Goal: Find specific page/section: Find specific page/section

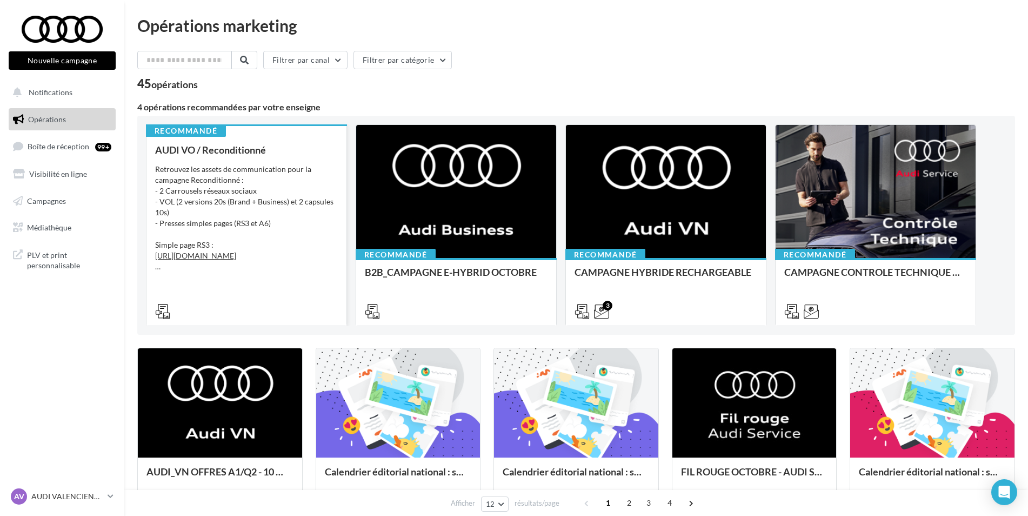
click at [184, 315] on div at bounding box center [246, 310] width 183 height 13
click at [221, 176] on div "Retrouvez les assets de communication pour la campagne Reconditionné : - 2 Carr…" at bounding box center [246, 218] width 183 height 108
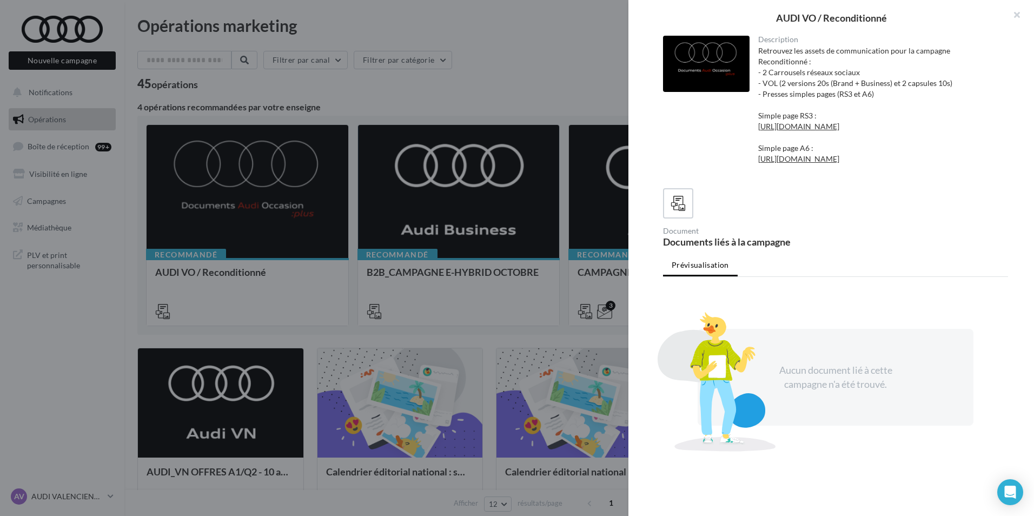
click at [796, 75] on div "Retrouvez les assets de communication pour la campagne Reconditionné : - 2 Carr…" at bounding box center [879, 110] width 242 height 130
drag, startPoint x: 796, startPoint y: 75, endPoint x: 789, endPoint y: 114, distance: 39.0
click at [789, 114] on div "Retrouvez les assets de communication pour la campagne Reconditionné : - 2 Carr…" at bounding box center [879, 110] width 242 height 130
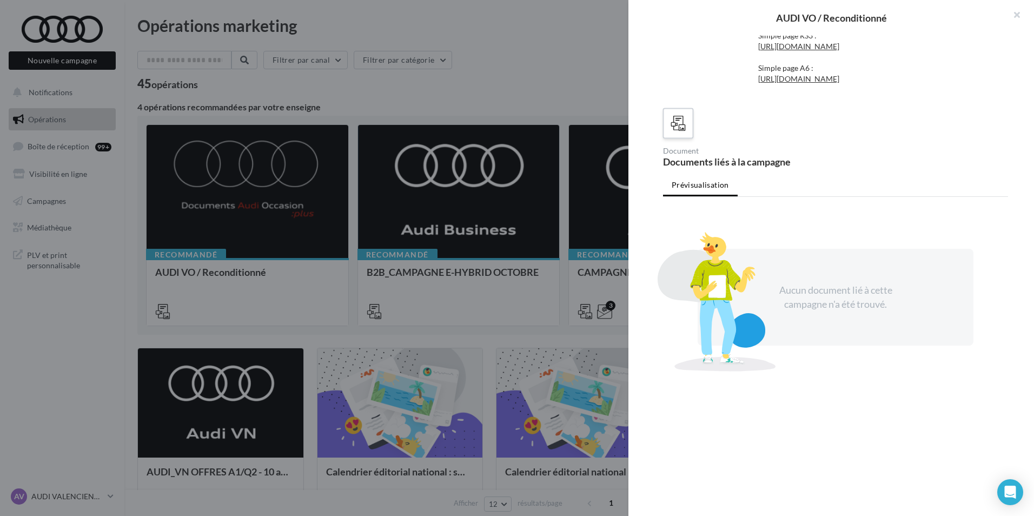
click at [669, 123] on div at bounding box center [678, 124] width 20 height 20
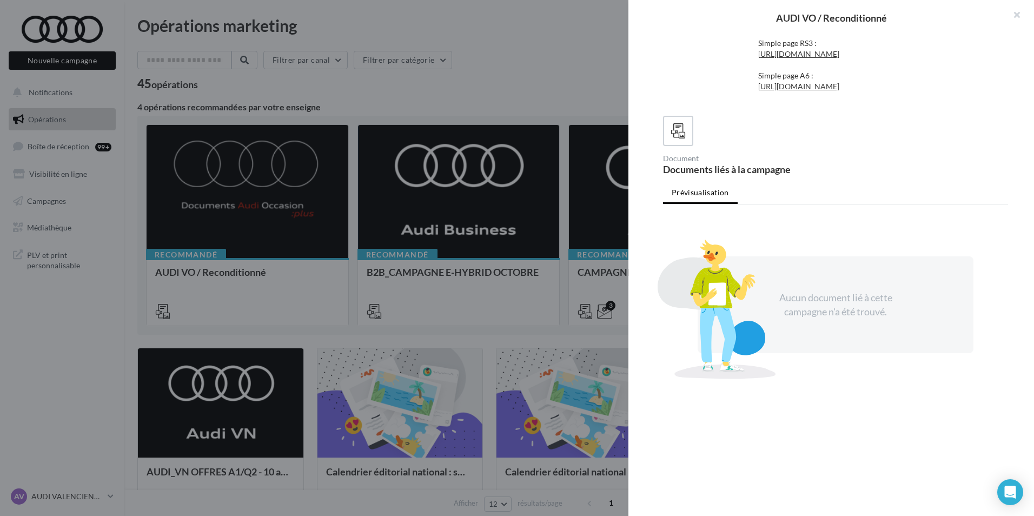
scroll to position [0, 0]
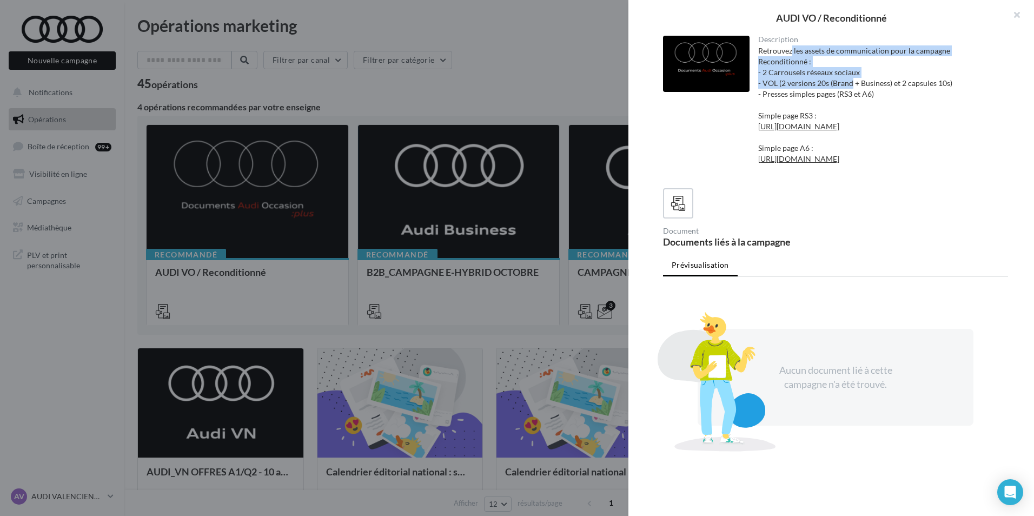
drag, startPoint x: 790, startPoint y: 50, endPoint x: 847, endPoint y: 82, distance: 65.9
click at [847, 82] on div "Retrouvez les assets de communication pour la campagne Reconditionné : - 2 Carr…" at bounding box center [879, 110] width 242 height 130
click at [784, 142] on div "Retrouvez les assets de communication pour la campagne Reconditionné : - 2 Carr…" at bounding box center [879, 110] width 242 height 130
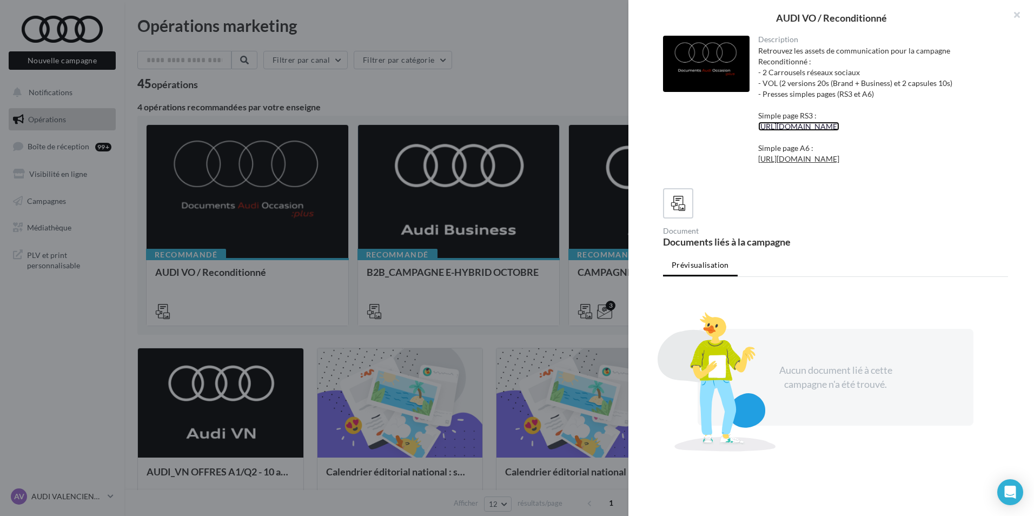
click at [793, 131] on link "[URL][DOMAIN_NAME]" at bounding box center [798, 126] width 81 height 9
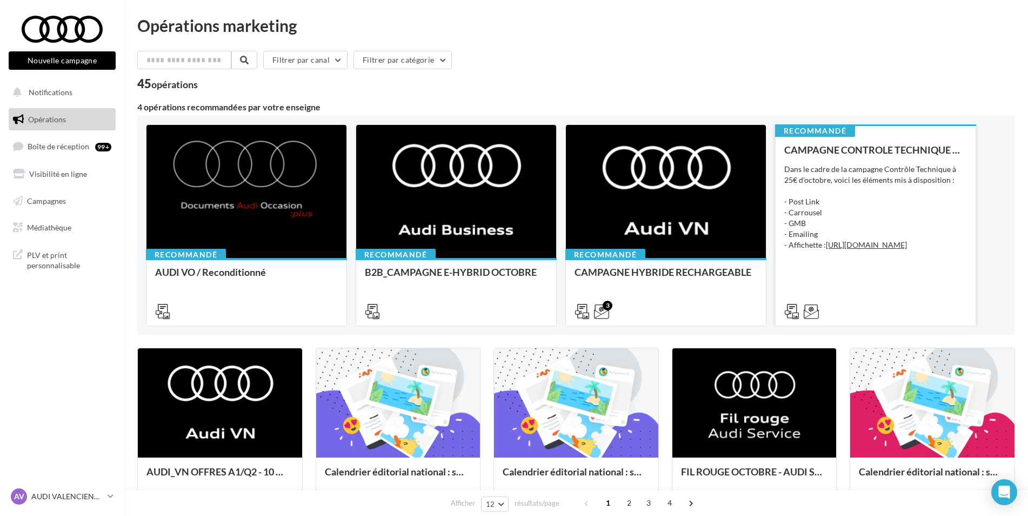
click at [875, 177] on div "Dans le cadre de la campagne Contrôle Technique à 25€ d'octobre, voici les élém…" at bounding box center [876, 212] width 183 height 97
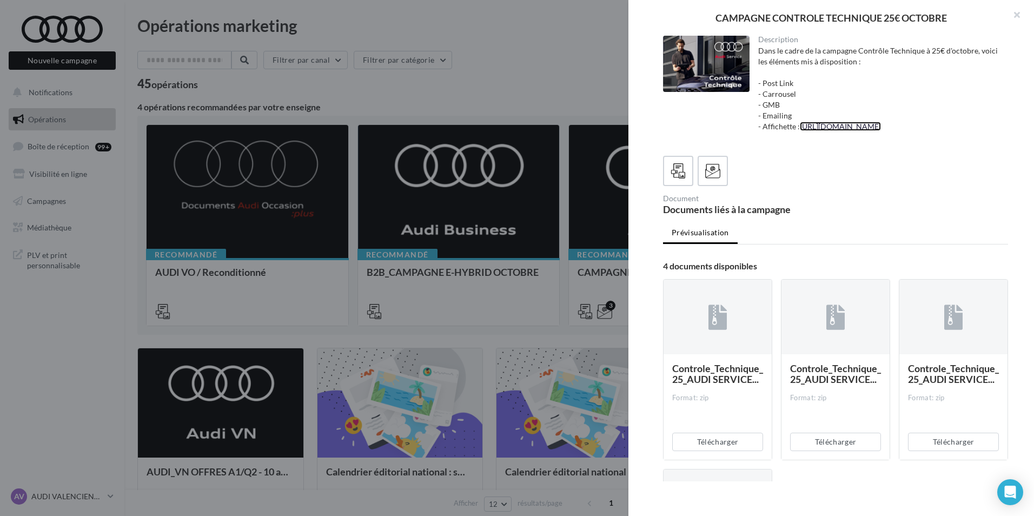
click at [863, 127] on link "[URL][DOMAIN_NAME]" at bounding box center [840, 126] width 81 height 9
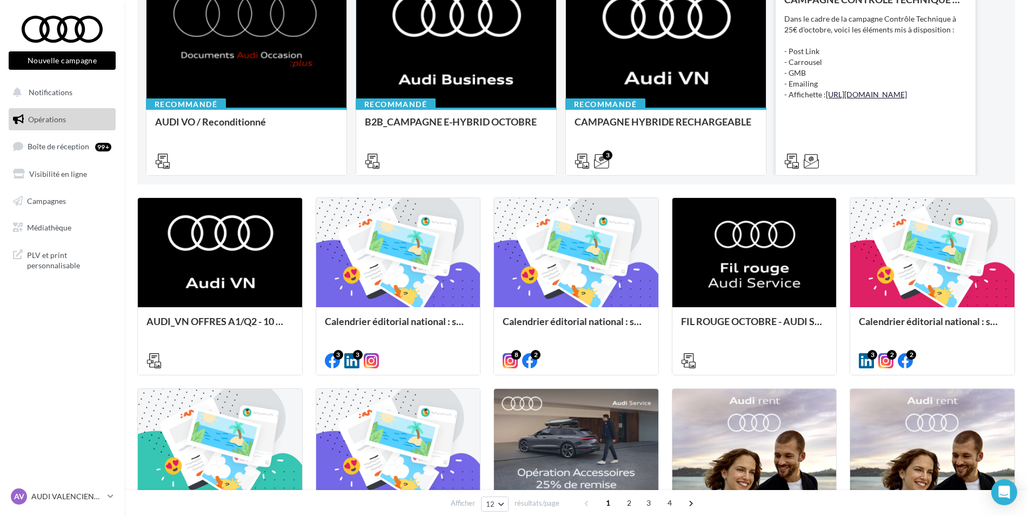
scroll to position [164, 0]
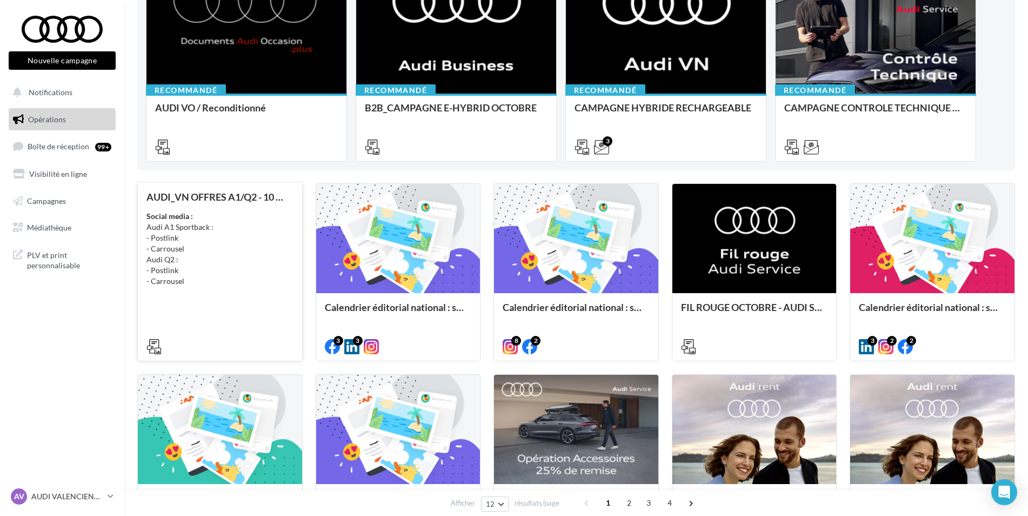
click at [172, 265] on div "Social media : Audi A1 Sportback : - Postlink - Carrousel Audi Q2 : - Postlink …" at bounding box center [220, 249] width 147 height 76
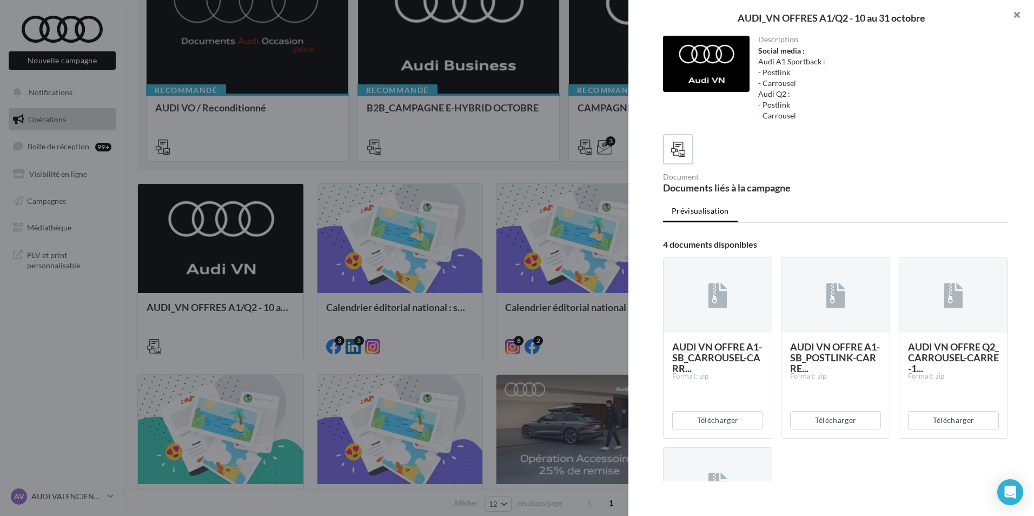
click at [1014, 19] on button "button" at bounding box center [1012, 16] width 43 height 32
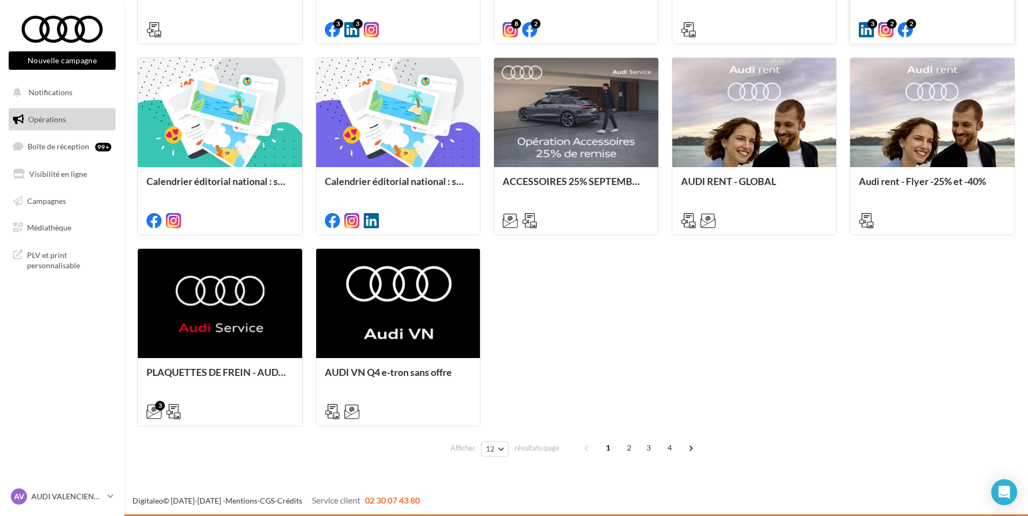
scroll to position [0, 0]
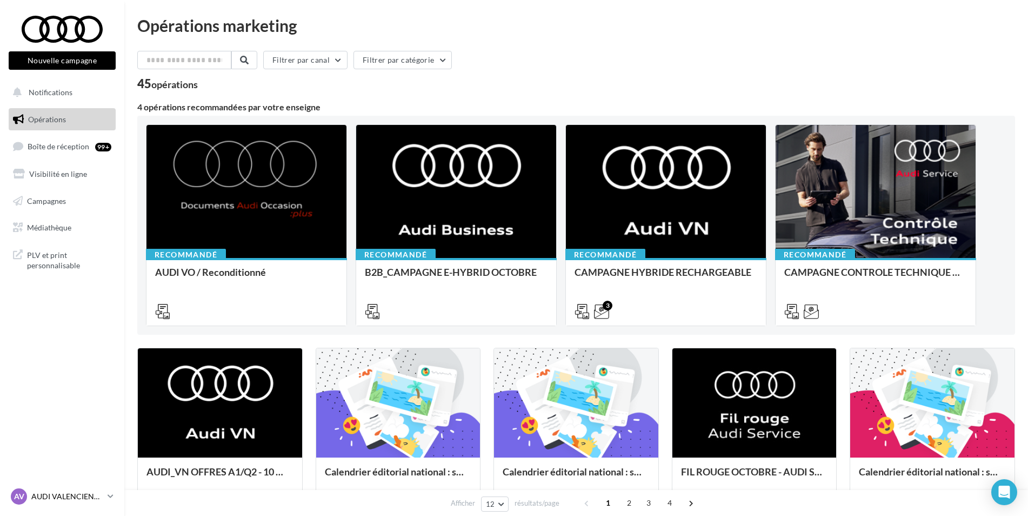
click at [89, 494] on p "AUDI VALENCIENNES" at bounding box center [67, 496] width 72 height 11
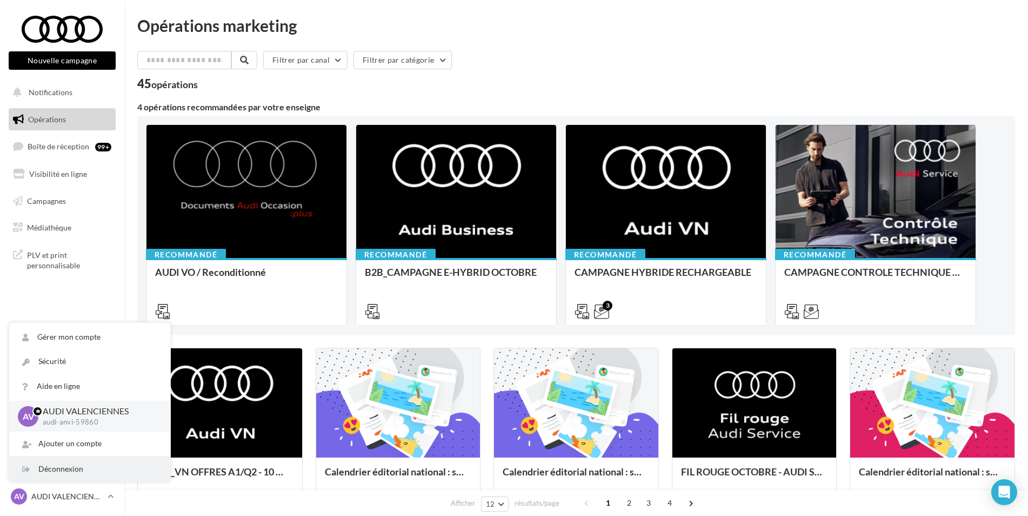
click at [97, 458] on div "Déconnexion" at bounding box center [89, 469] width 161 height 24
